Goal: Information Seeking & Learning: Find contact information

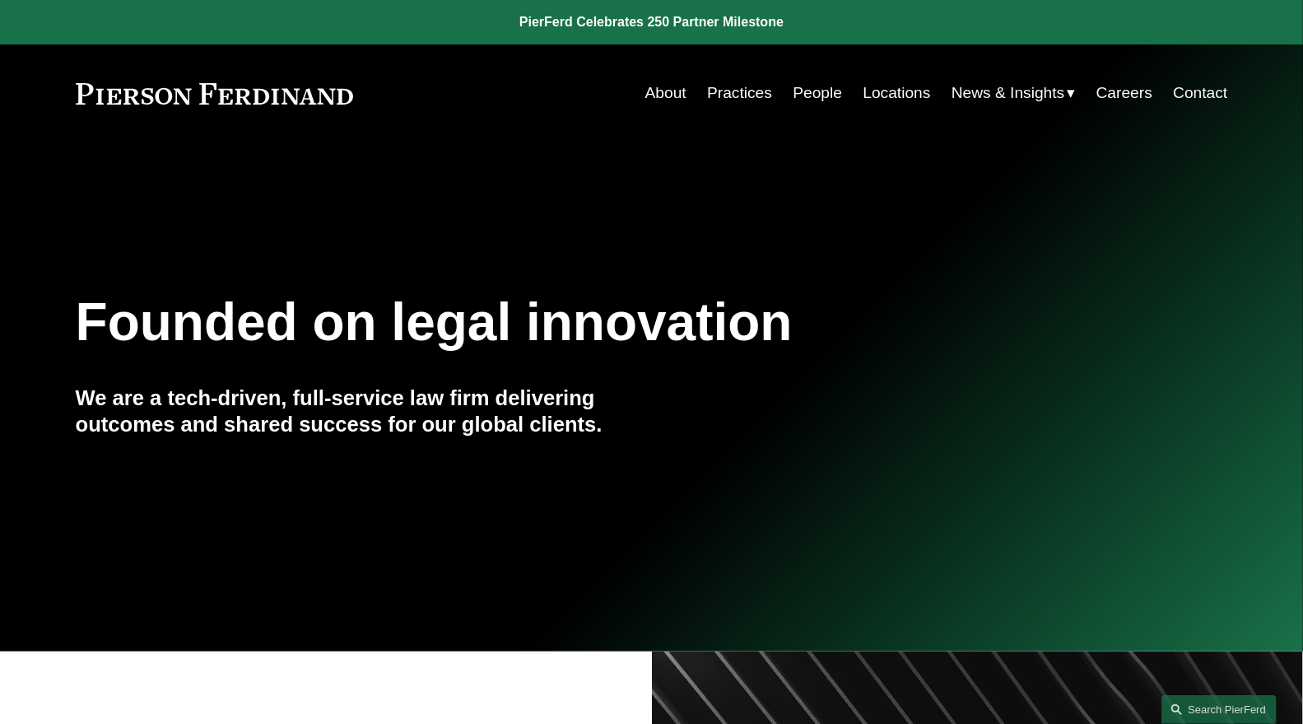
click at [812, 96] on link "People" at bounding box center [817, 92] width 49 height 31
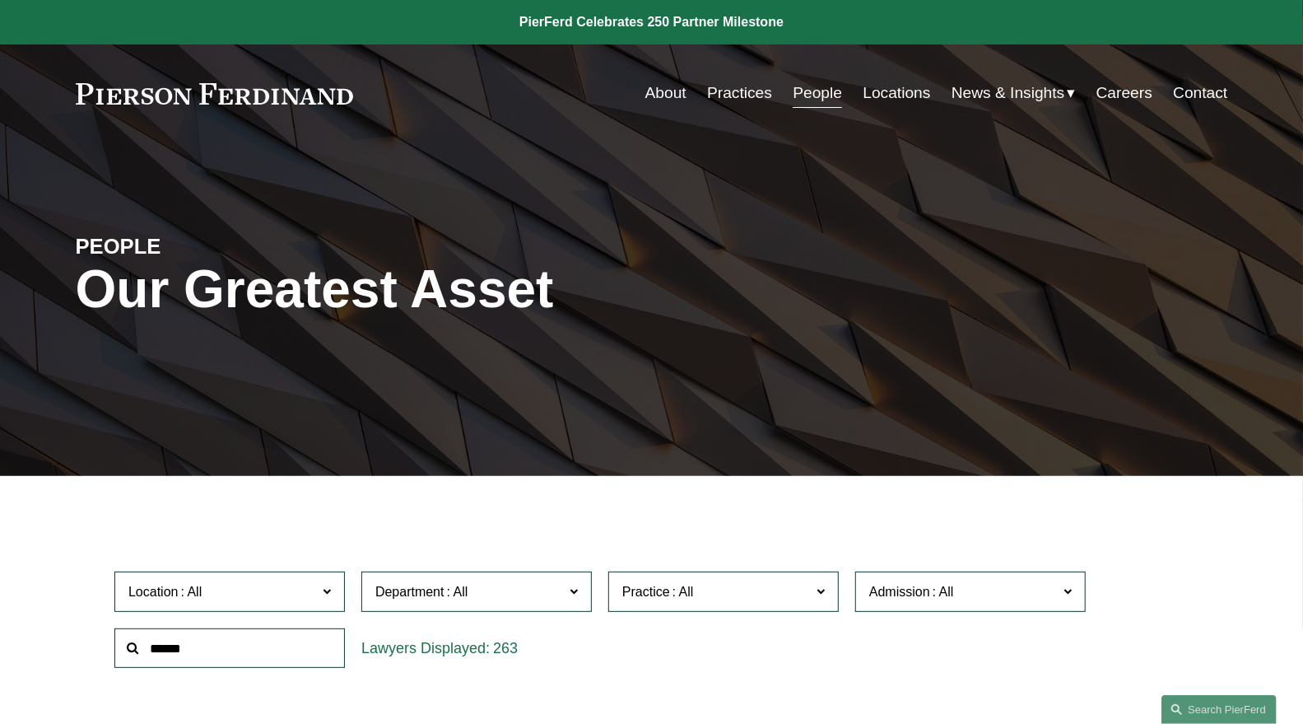
click at [308, 644] on input "text" at bounding box center [229, 648] width 231 height 40
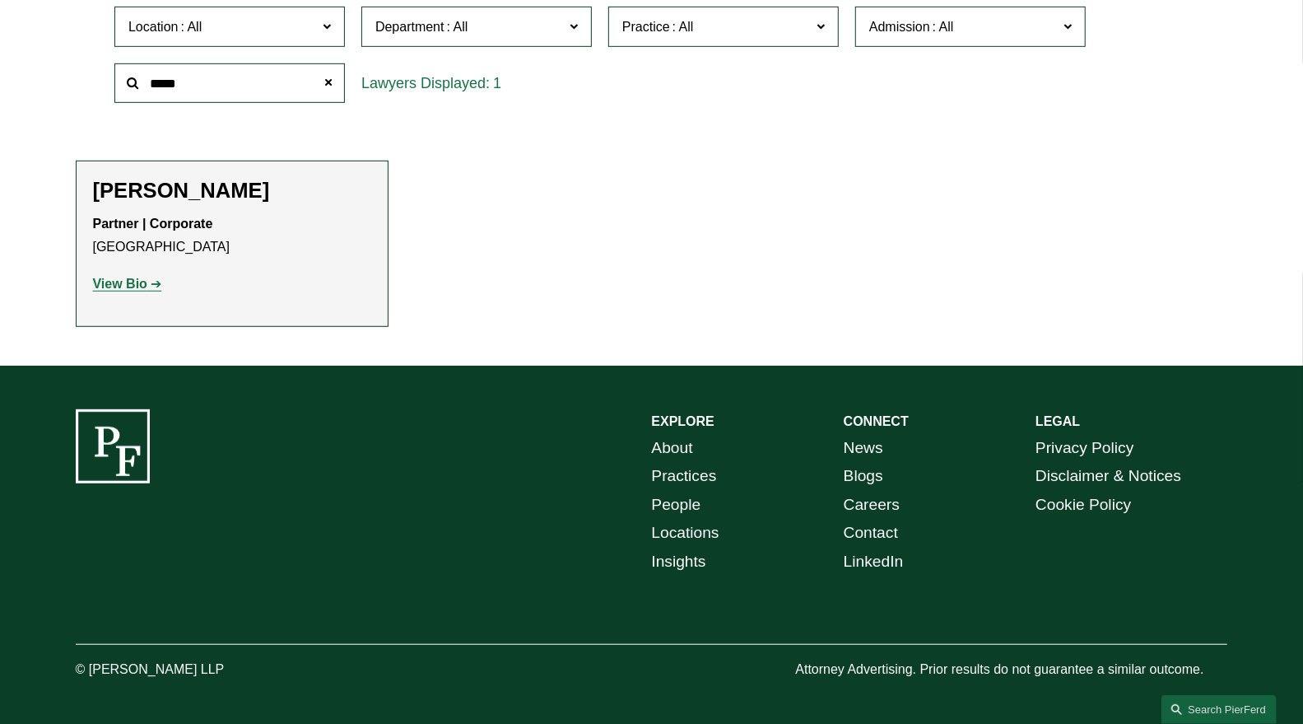
scroll to position [566, 0]
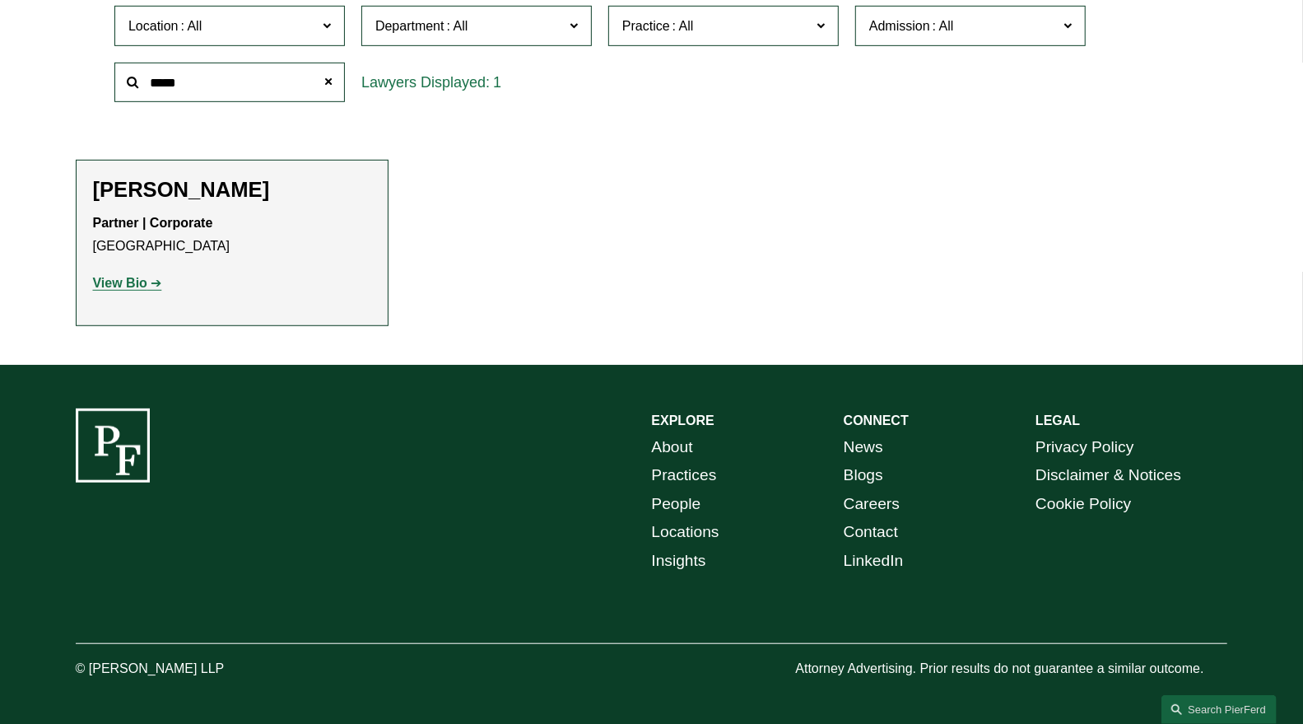
type input "*****"
click at [134, 289] on strong "View Bio" at bounding box center [120, 283] width 54 height 14
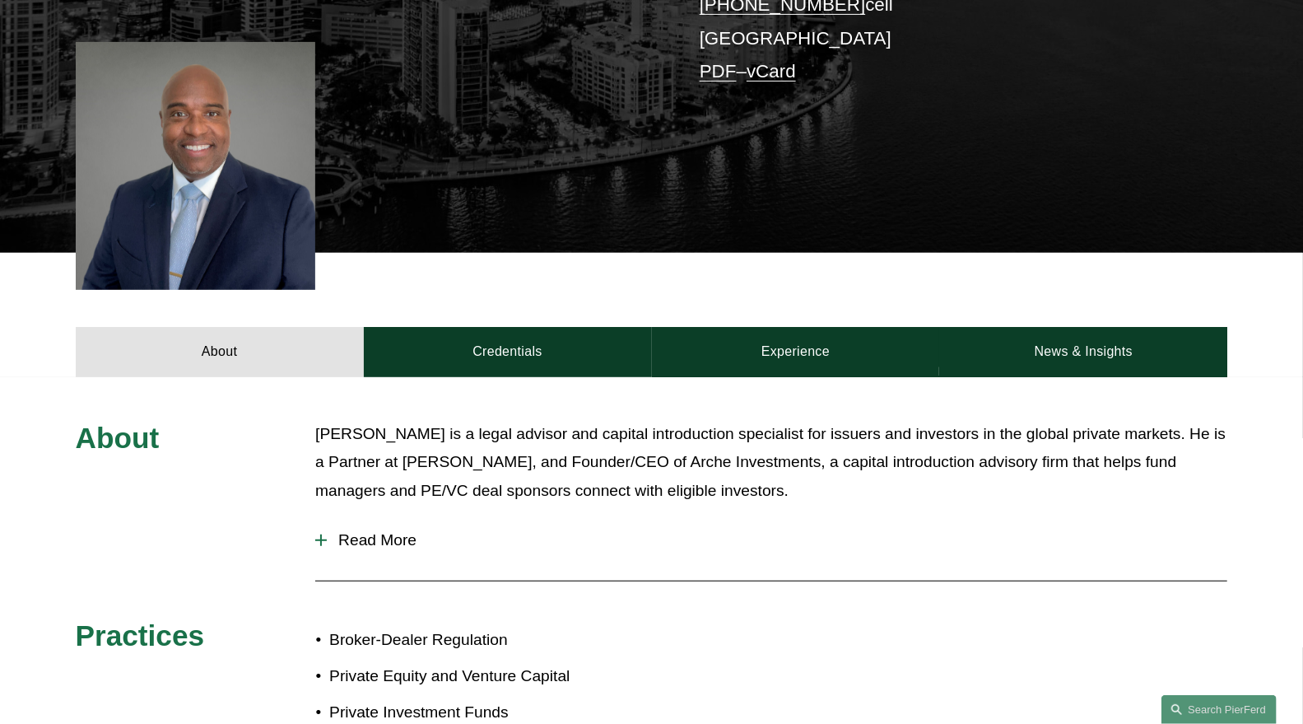
scroll to position [548, 0]
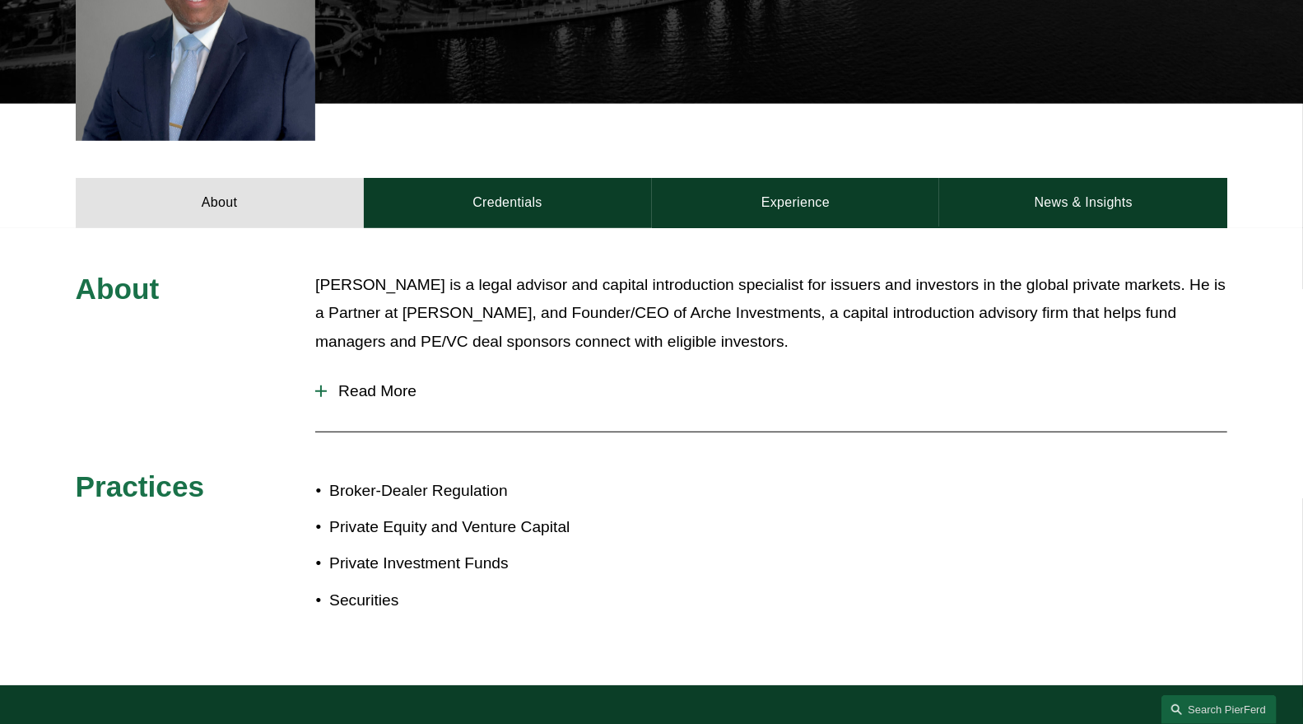
click at [385, 389] on span "Read More" at bounding box center [777, 391] width 901 height 18
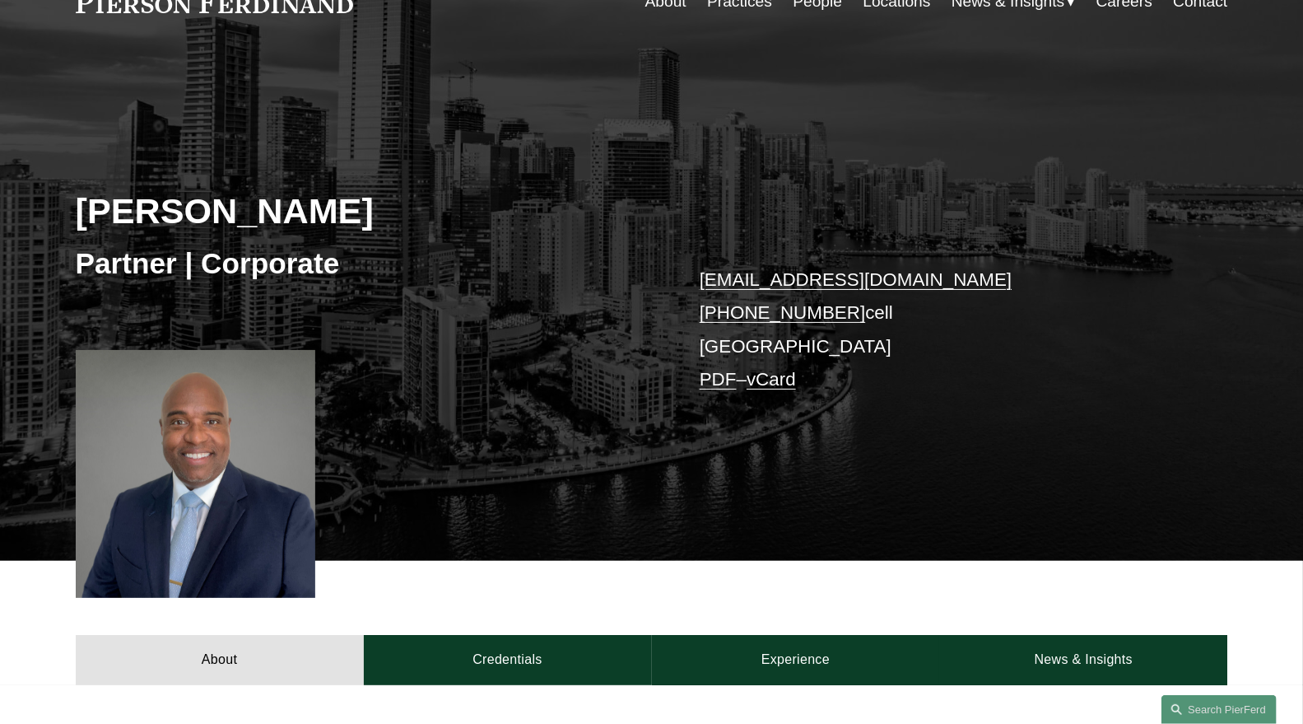
scroll to position [0, 0]
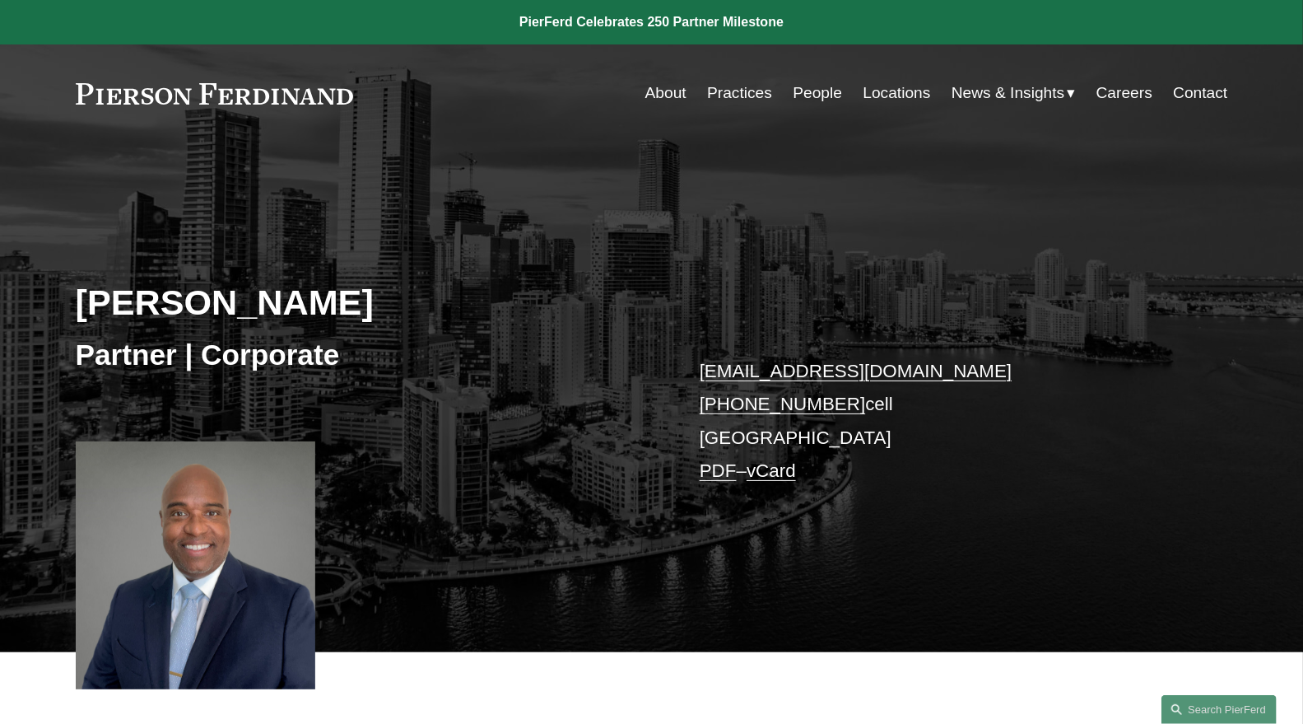
click at [820, 89] on link "People" at bounding box center [817, 92] width 49 height 31
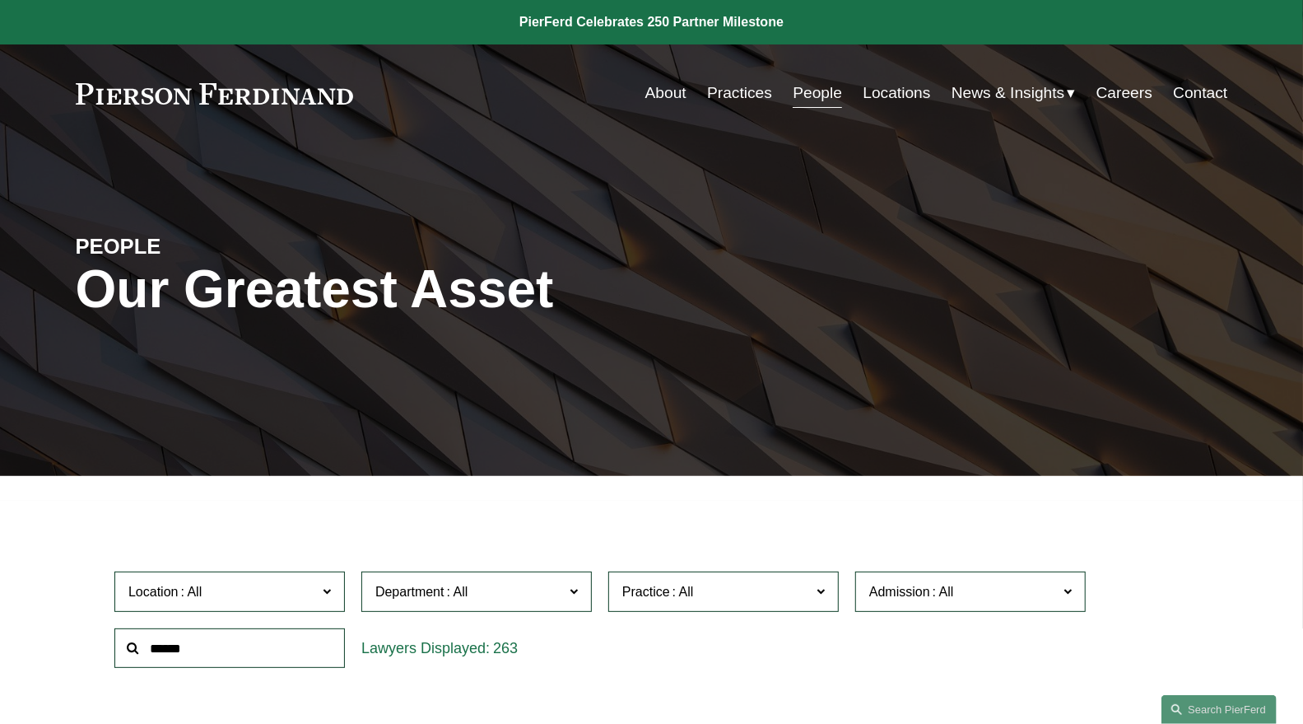
click at [226, 644] on input "text" at bounding box center [229, 648] width 231 height 40
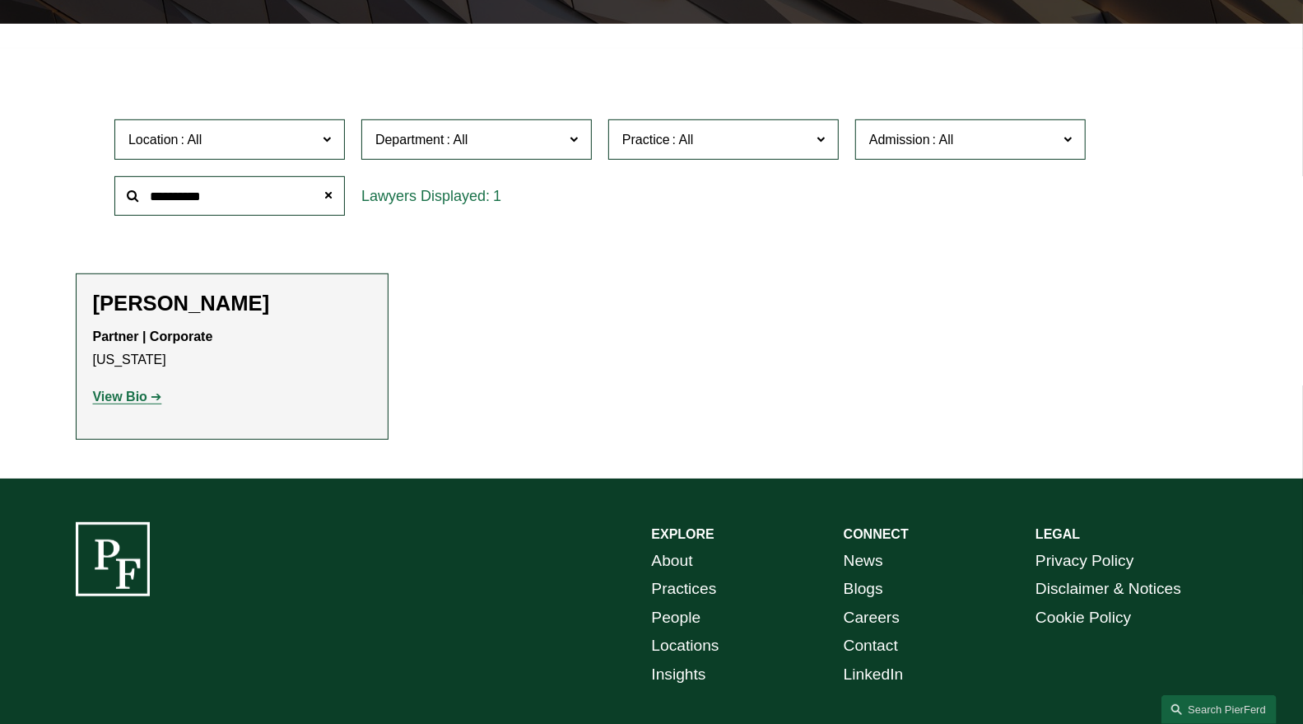
scroll to position [457, 0]
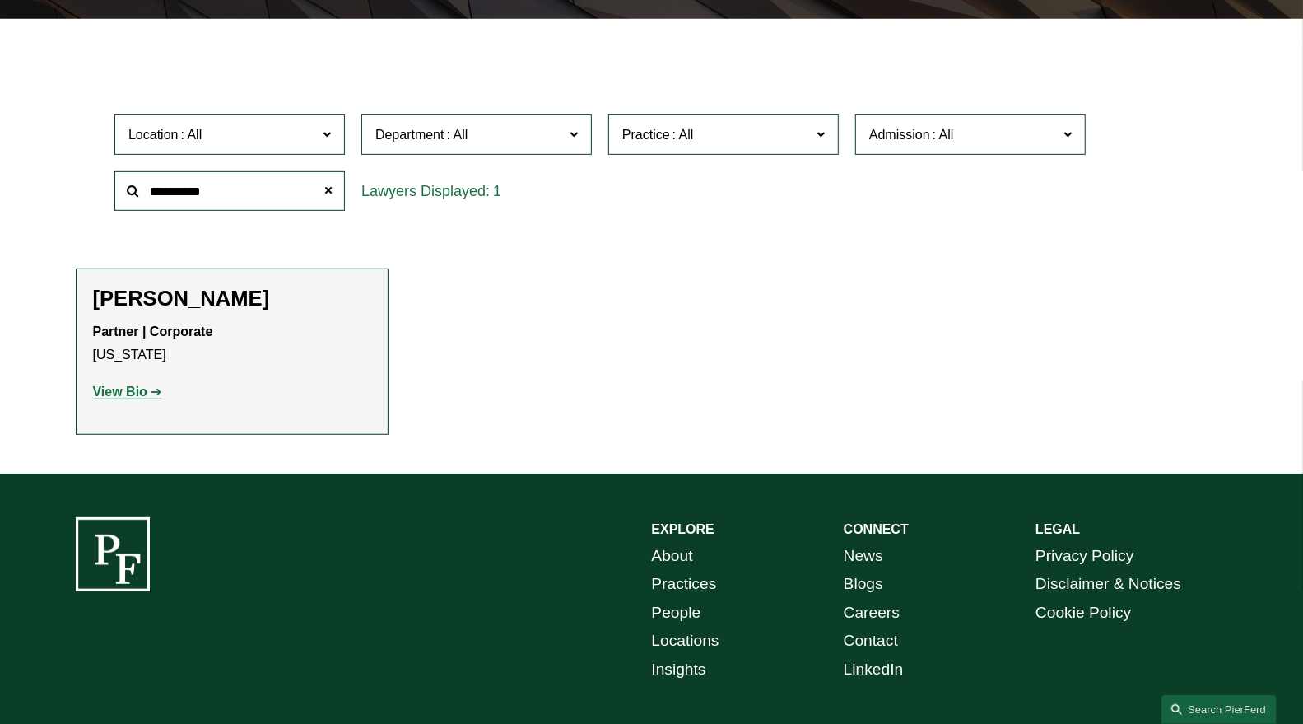
type input "**********"
click at [108, 386] on strong "View Bio" at bounding box center [120, 391] width 54 height 14
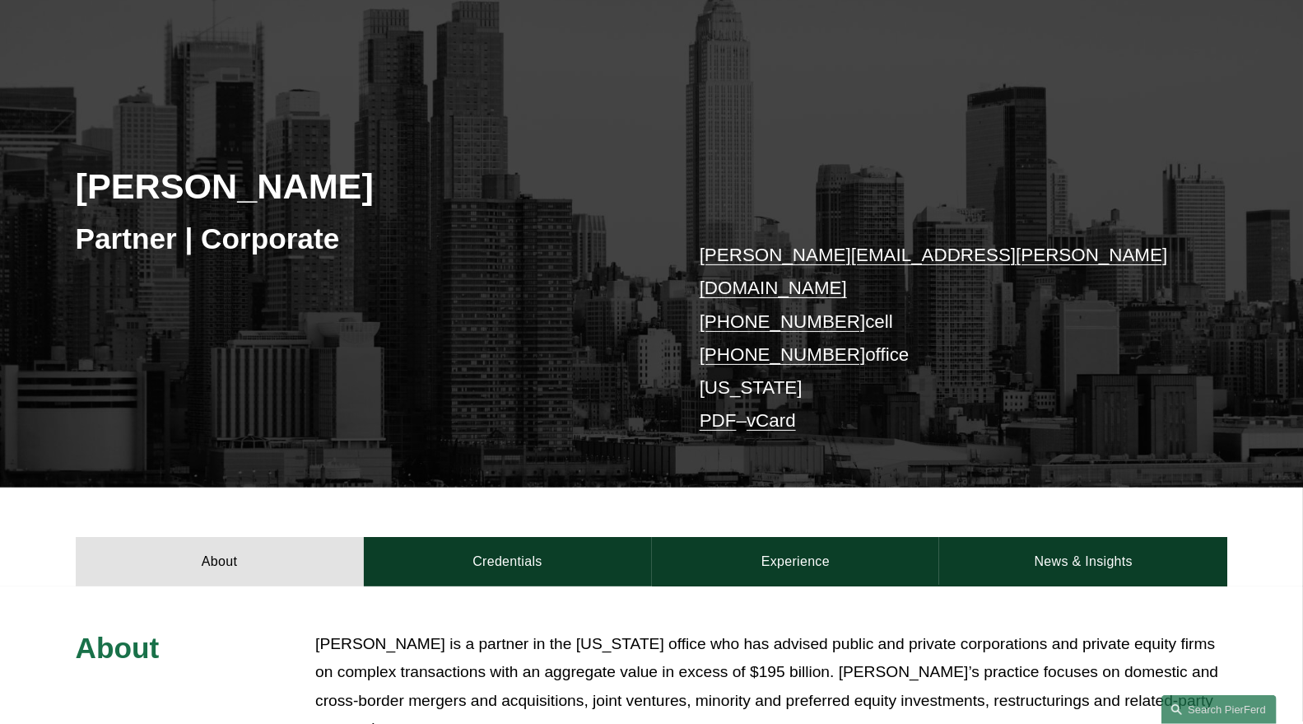
scroll to position [366, 0]
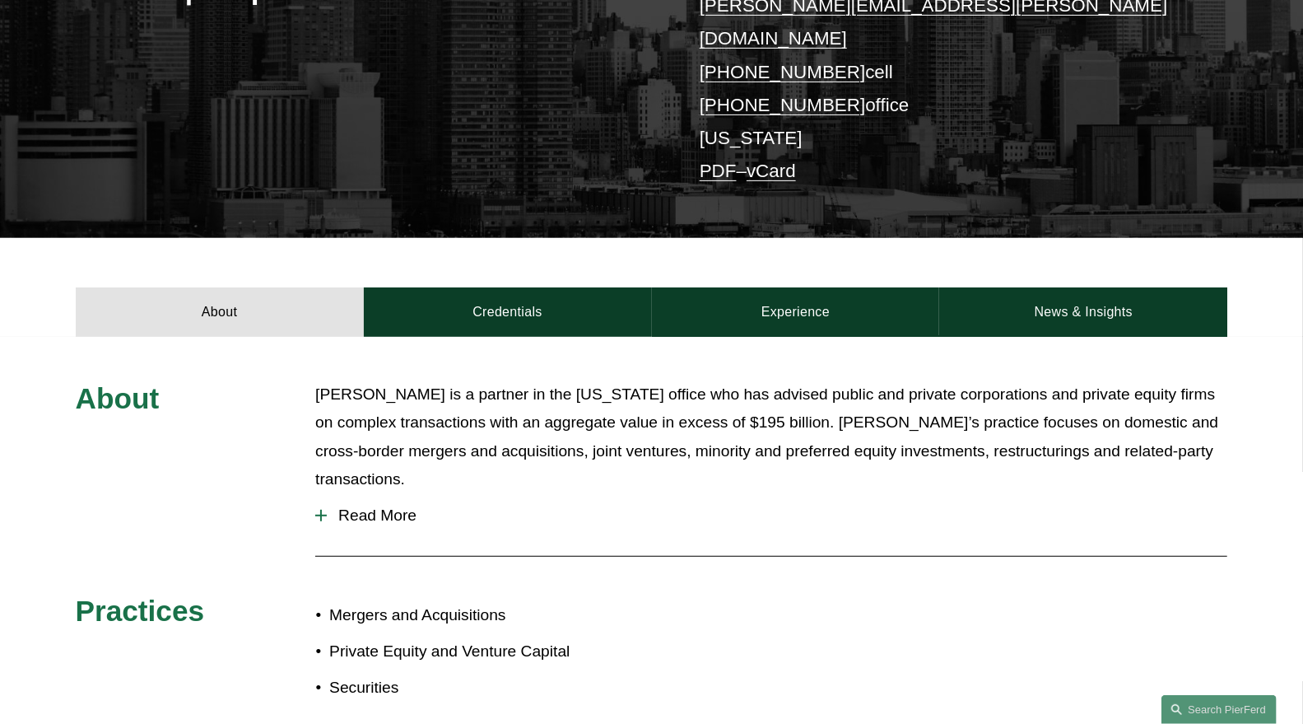
click at [389, 506] on span "Read More" at bounding box center [777, 515] width 901 height 18
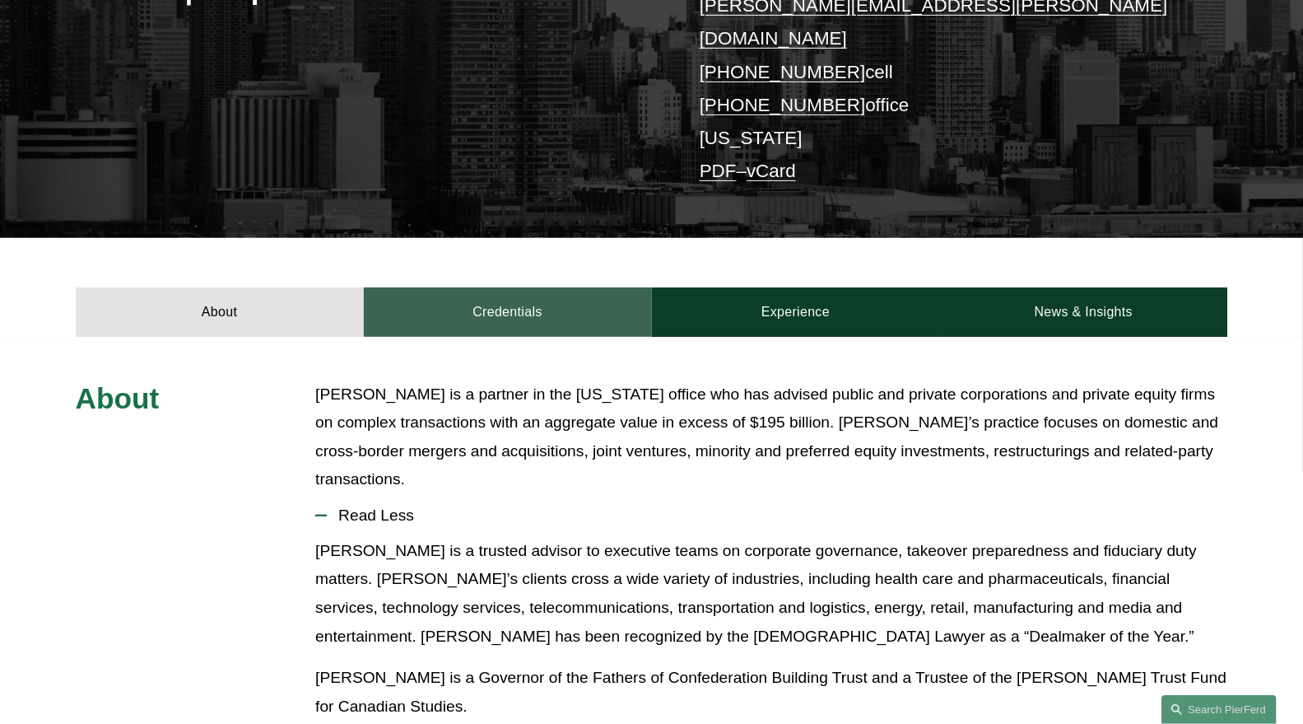
click at [486, 287] on link "Credentials" at bounding box center [508, 311] width 288 height 49
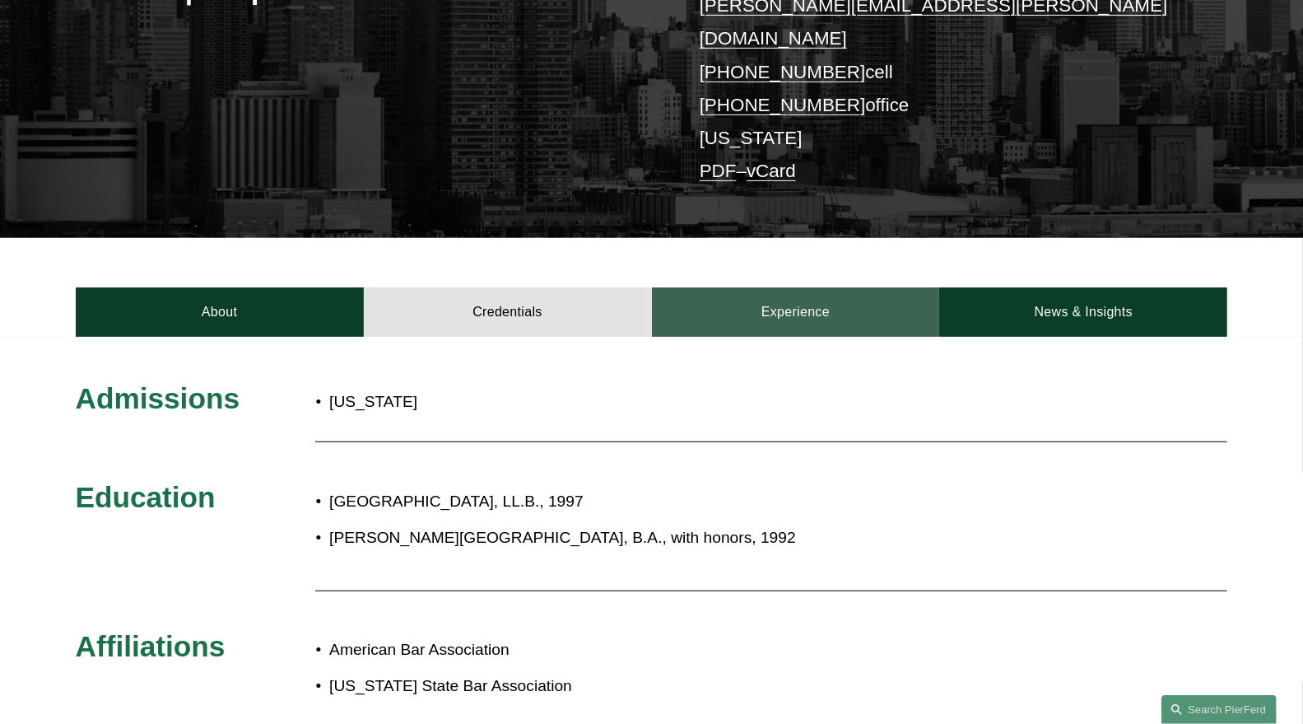
click at [785, 288] on link "Experience" at bounding box center [796, 311] width 288 height 49
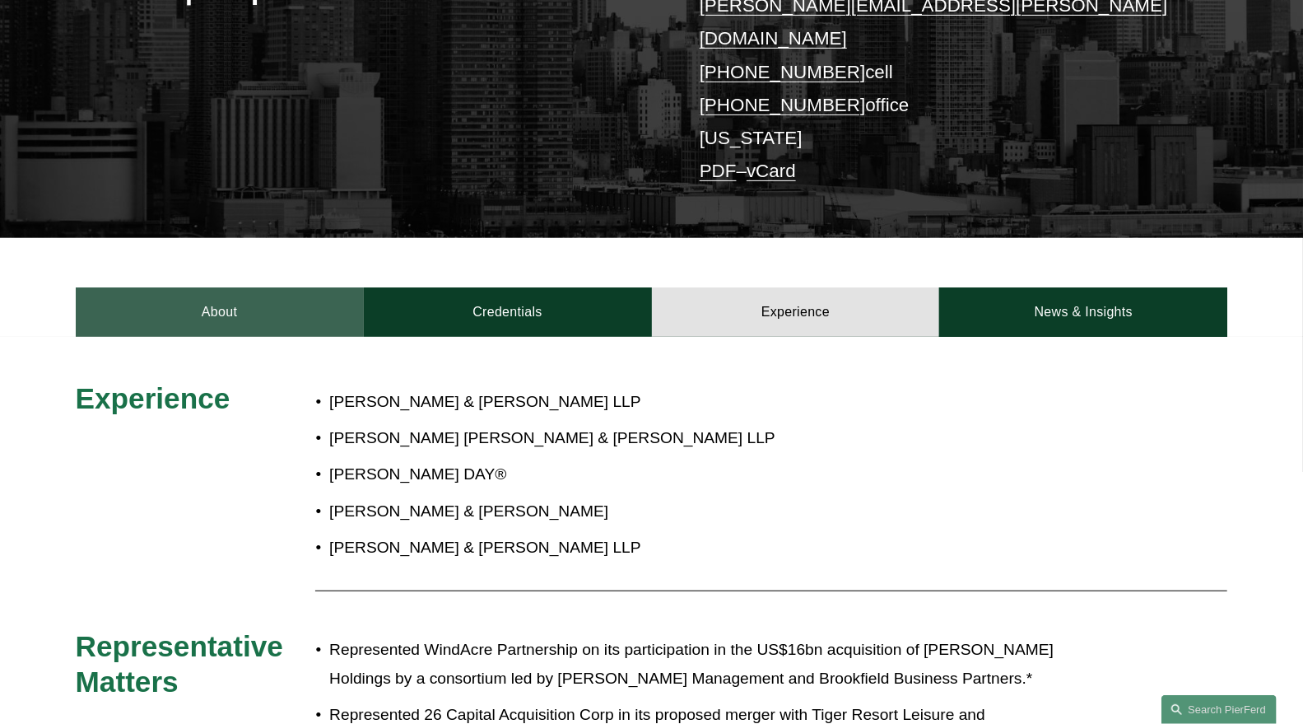
click at [220, 300] on link "About" at bounding box center [220, 311] width 288 height 49
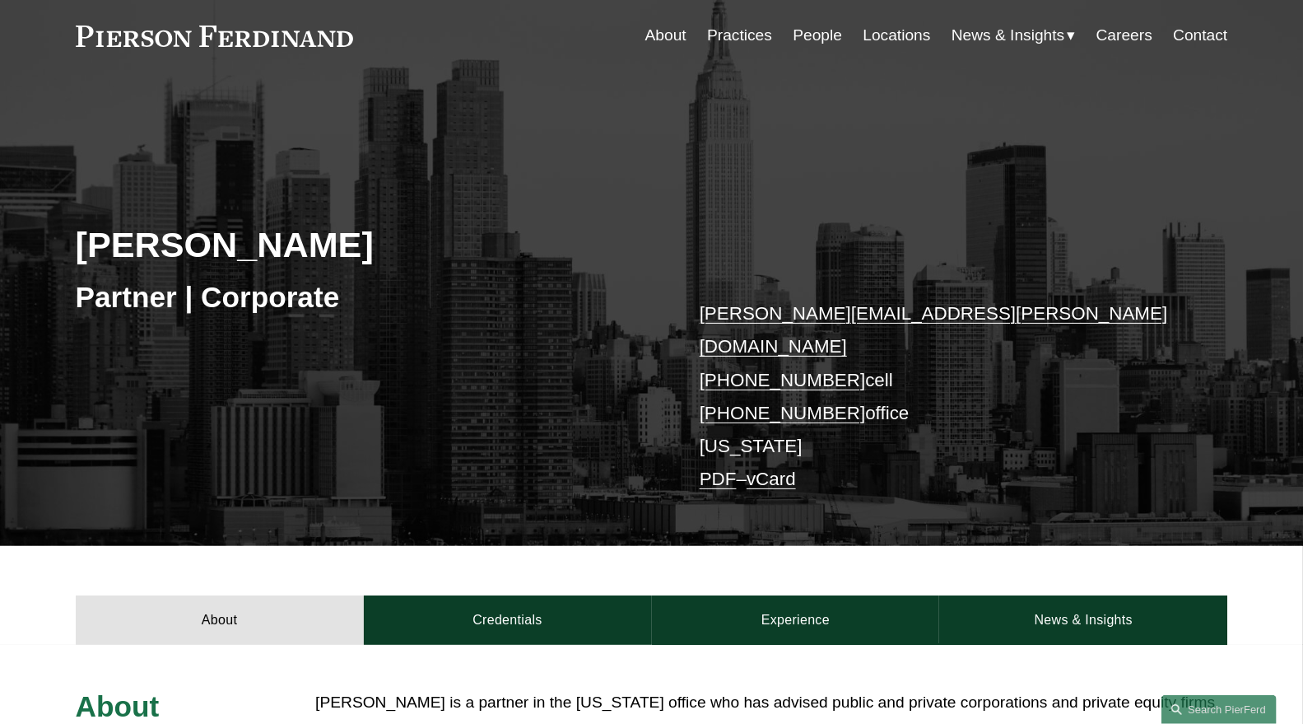
scroll to position [0, 0]
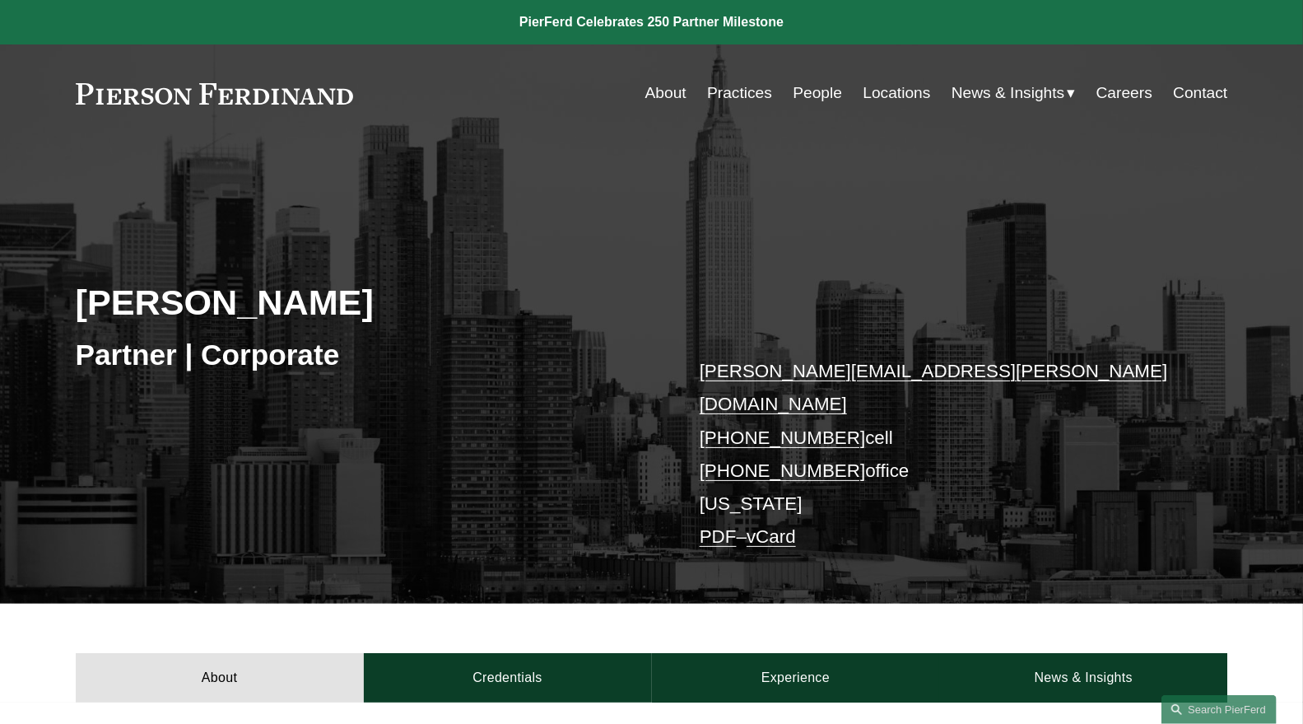
click at [827, 85] on link "People" at bounding box center [817, 92] width 49 height 31
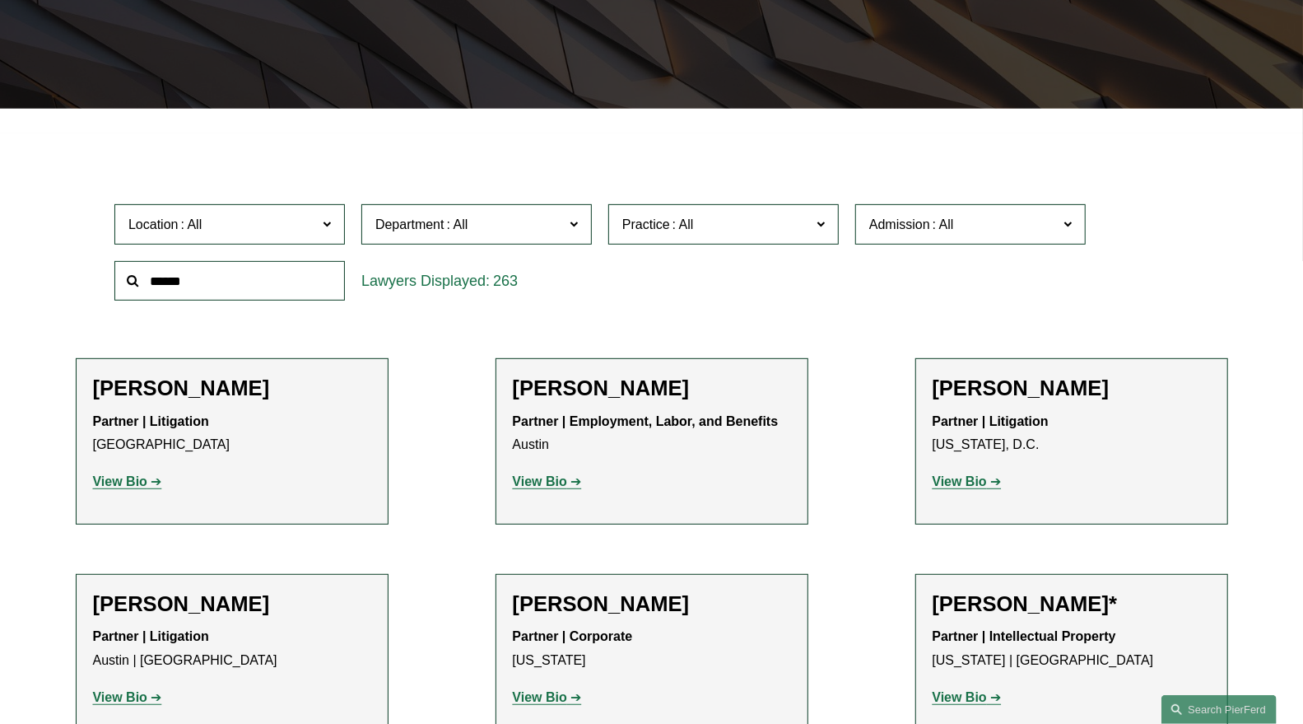
scroll to position [457, 0]
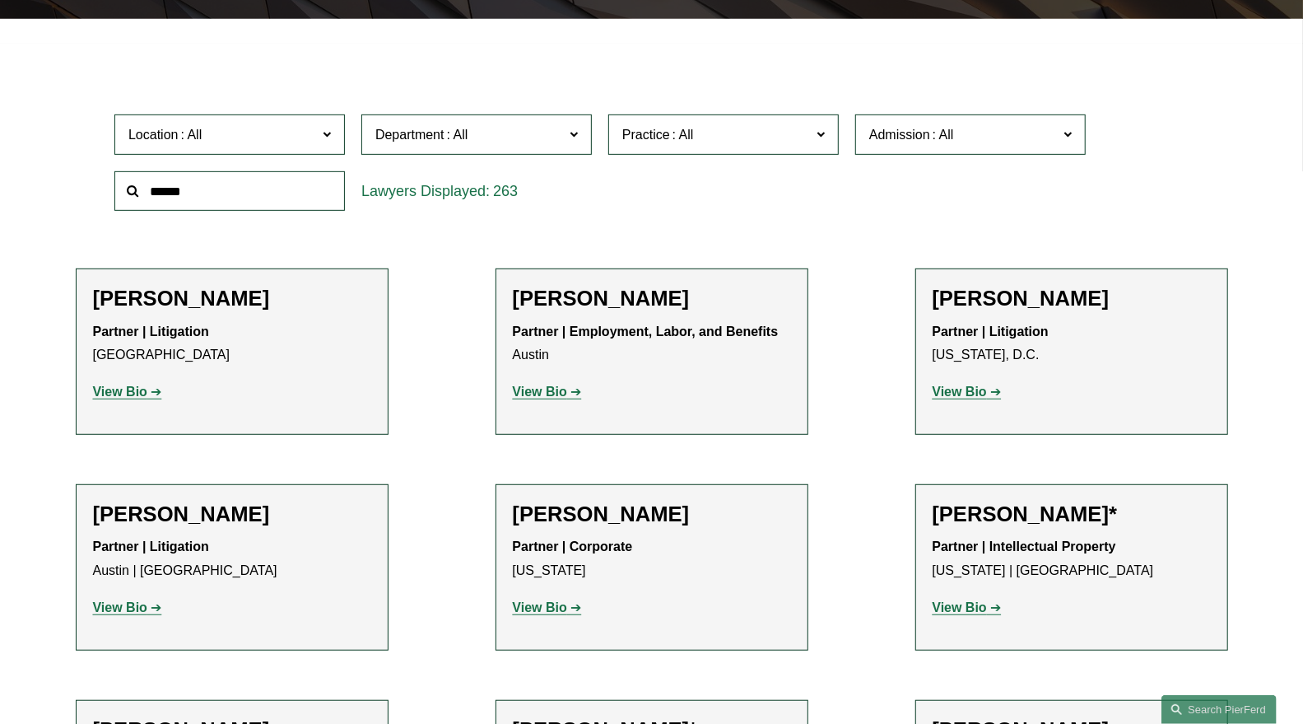
click at [319, 137] on label "Location" at bounding box center [229, 134] width 231 height 40
click at [0, 0] on link "[GEOGRAPHIC_DATA]" at bounding box center [0, 0] width 0 height 0
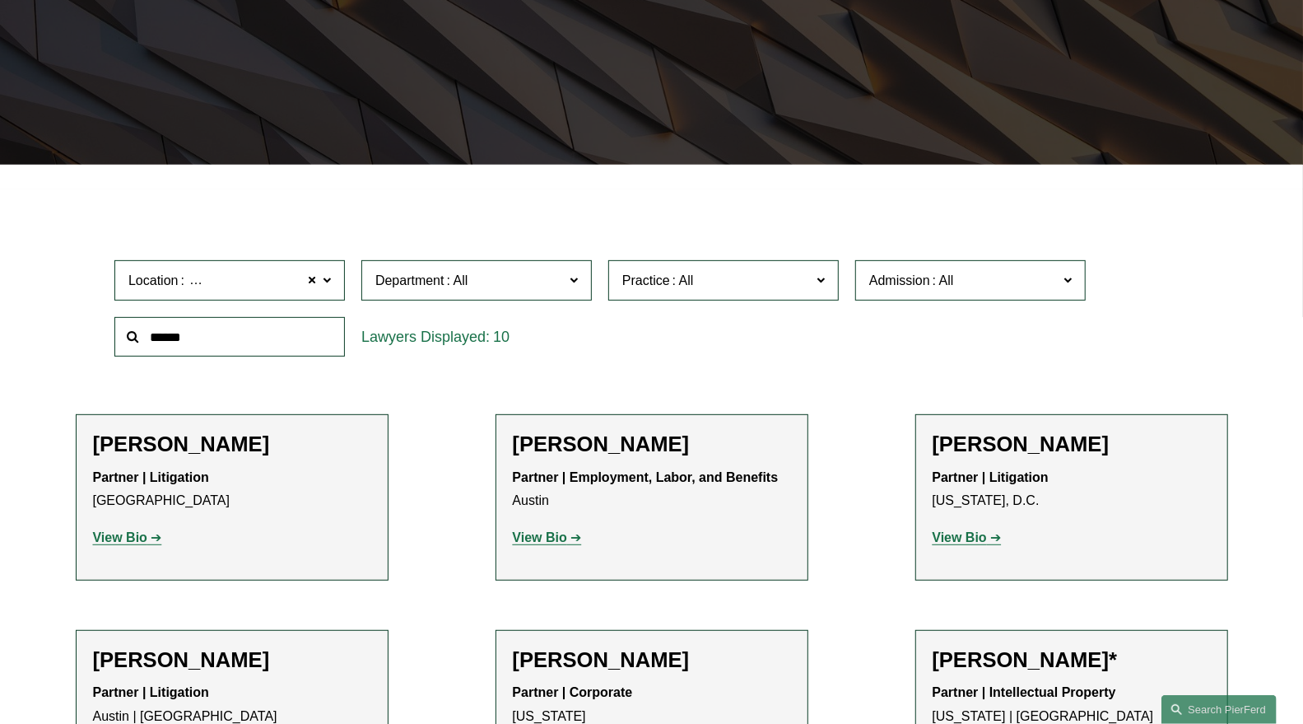
scroll to position [309, 0]
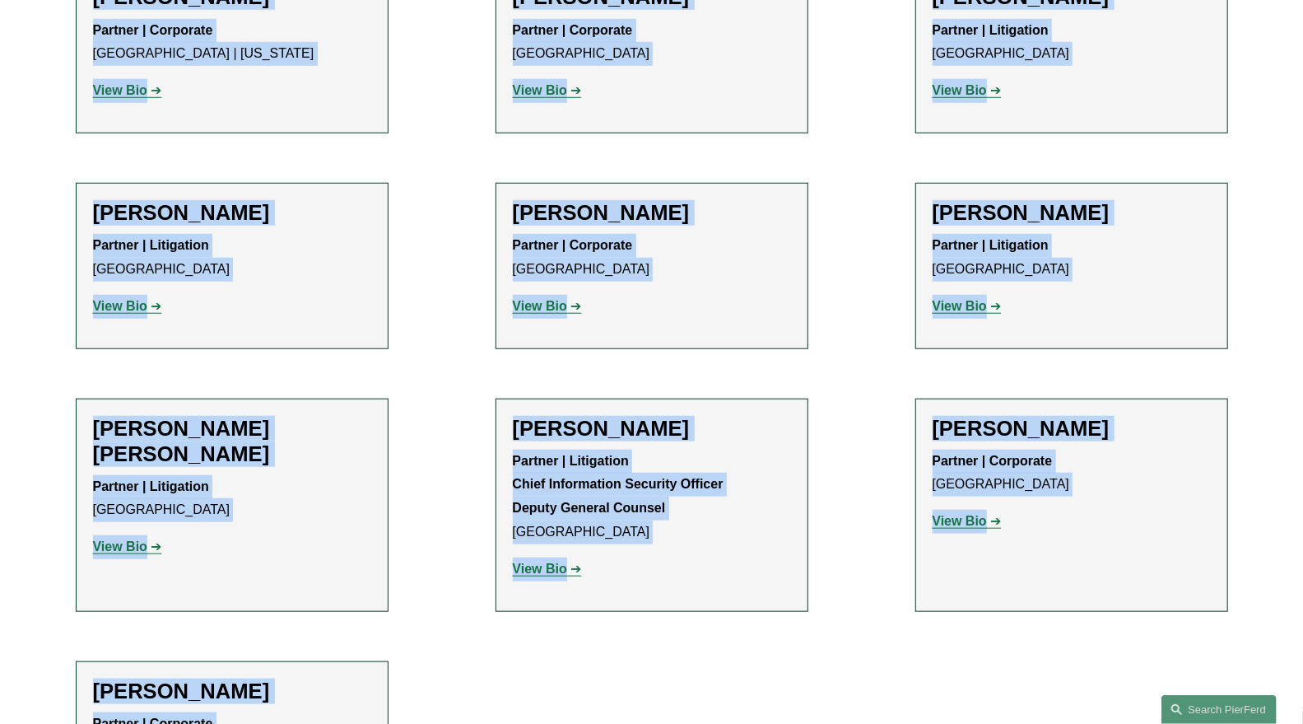
scroll to position [941, 0]
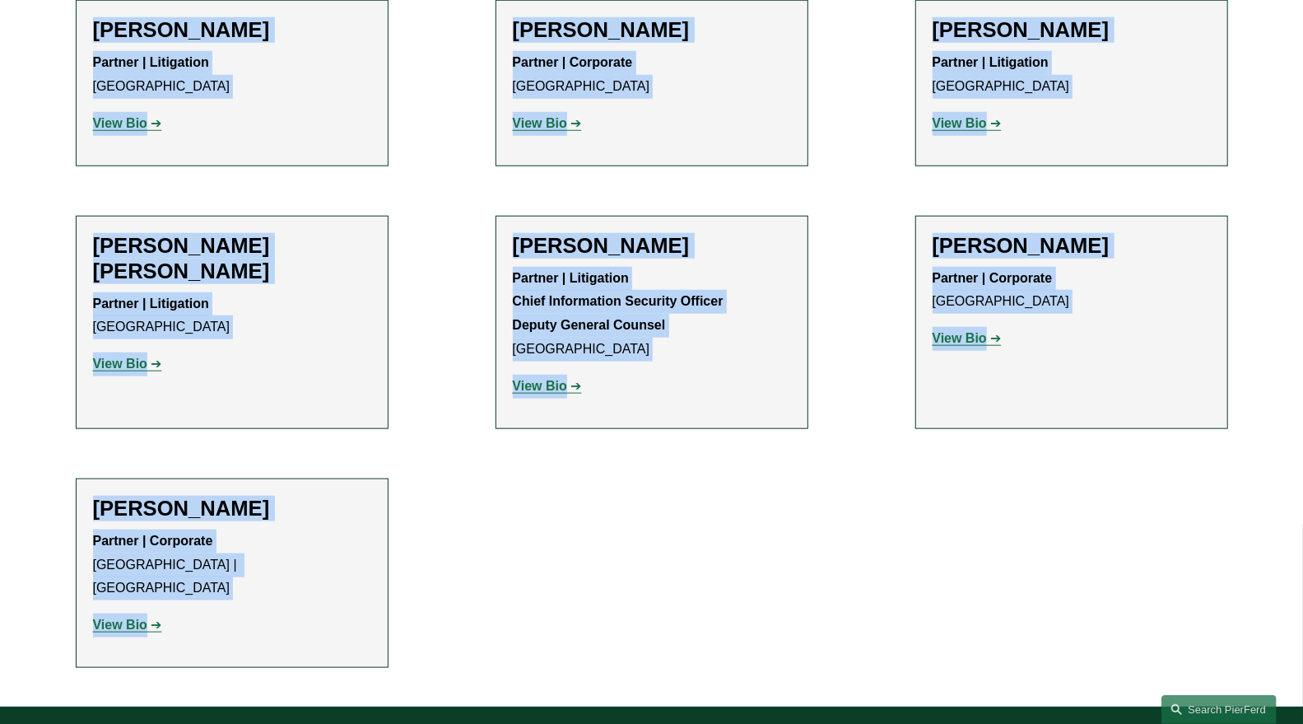
drag, startPoint x: 96, startPoint y: 257, endPoint x: 480, endPoint y: 618, distance: 527.7
click at [480, 618] on ul "Filter Location [GEOGRAPHIC_DATA] [GEOGRAPHIC_DATA] All [GEOGRAPHIC_DATA] [GEOG…" at bounding box center [651, 120] width 1231 height 1095
copy ul "[PERSON_NAME] Partner | Corporate [GEOGRAPHIC_DATA] | [US_STATE] View Bio Locat…"
